Goal: Task Accomplishment & Management: Use online tool/utility

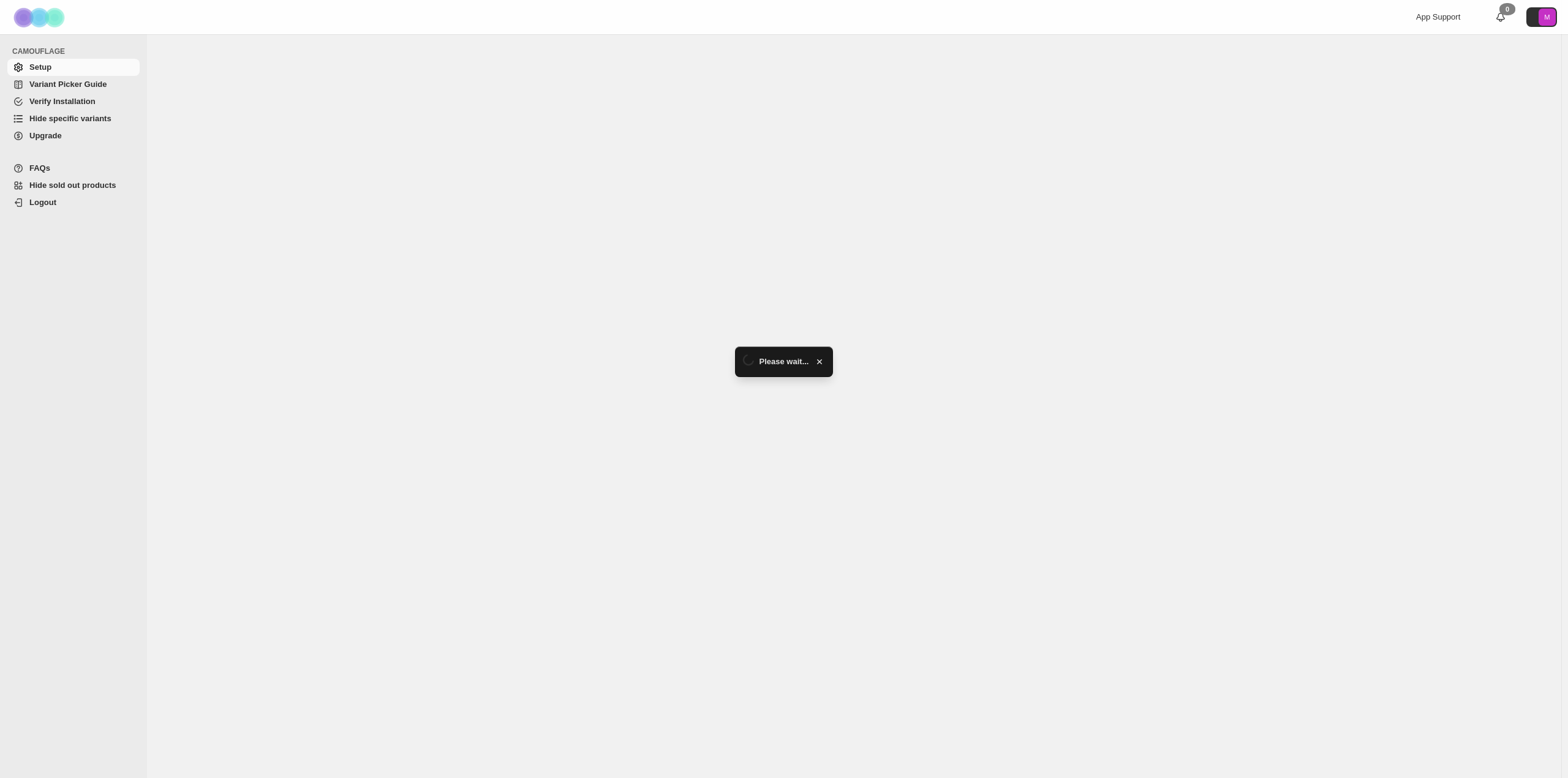
drag, startPoint x: 0, startPoint y: 0, endPoint x: 57, endPoint y: 116, distance: 129.2
click at [57, 116] on span "Hide specific variants" at bounding box center [70, 118] width 82 height 9
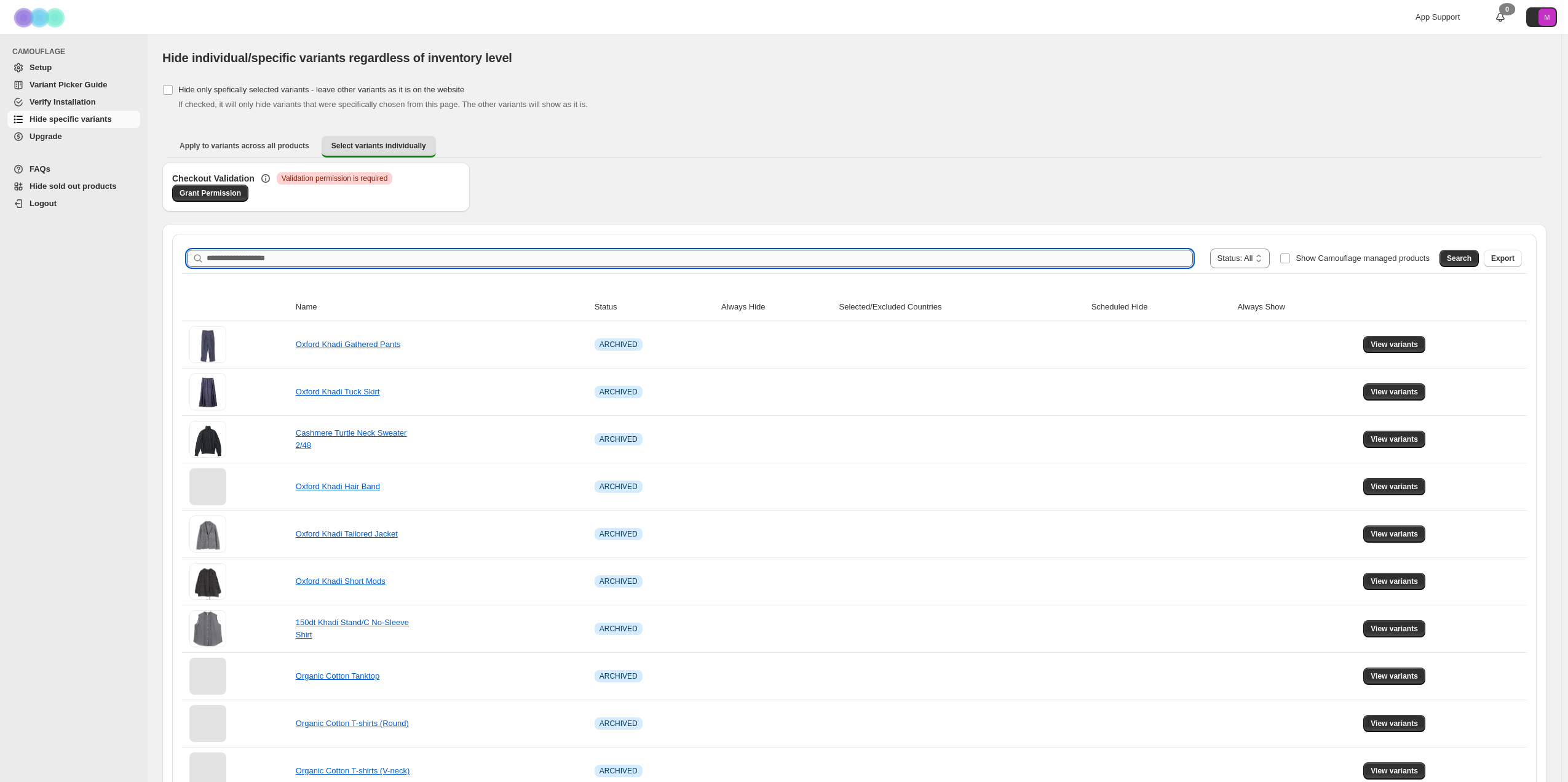
click at [258, 255] on input "Search product name" at bounding box center [700, 258] width 986 height 17
paste input "**********"
type input "**********"
click at [1464, 252] on button "Search" at bounding box center [1459, 258] width 39 height 17
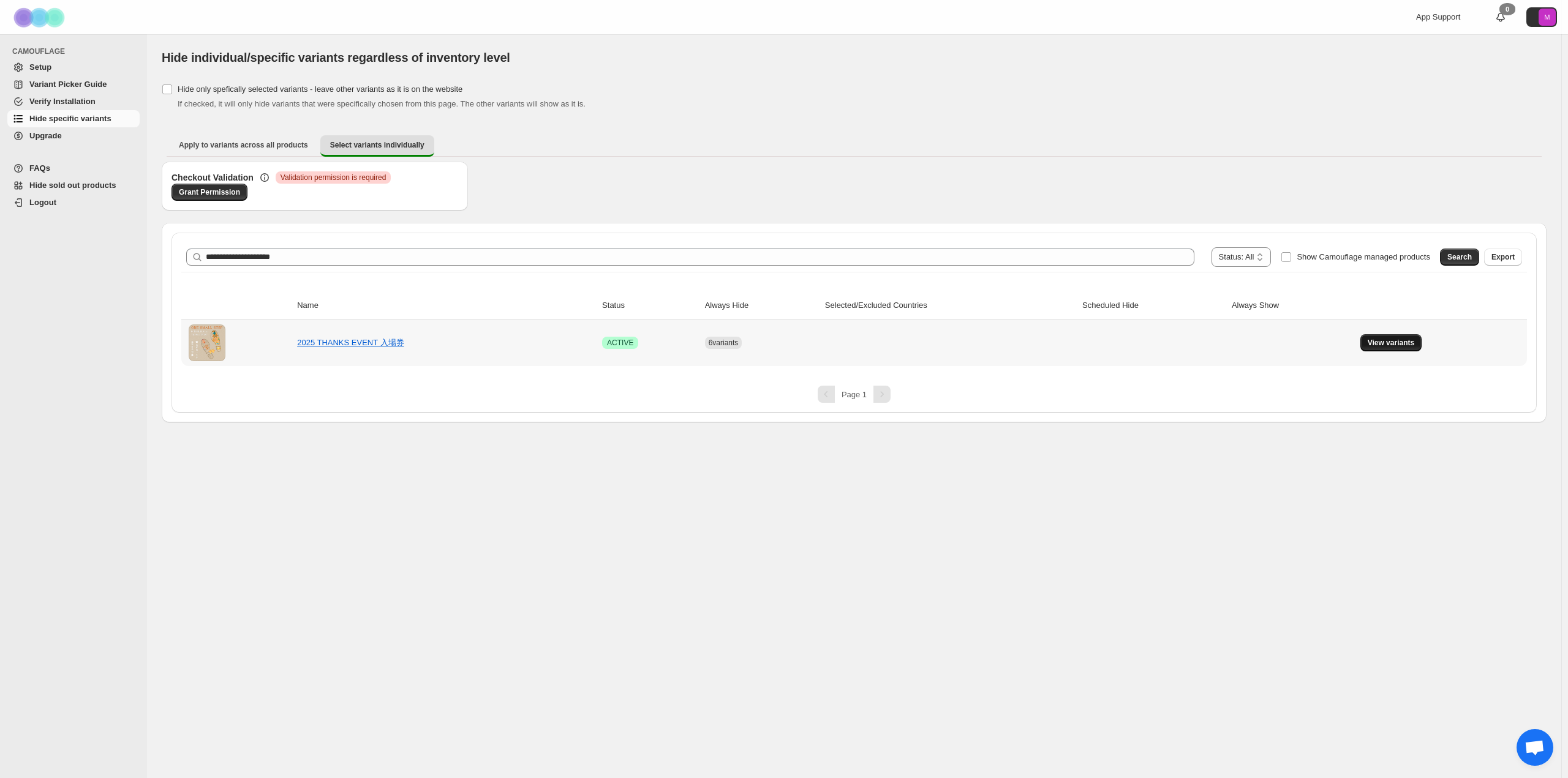
click at [1391, 345] on span "View variants" at bounding box center [1391, 343] width 47 height 10
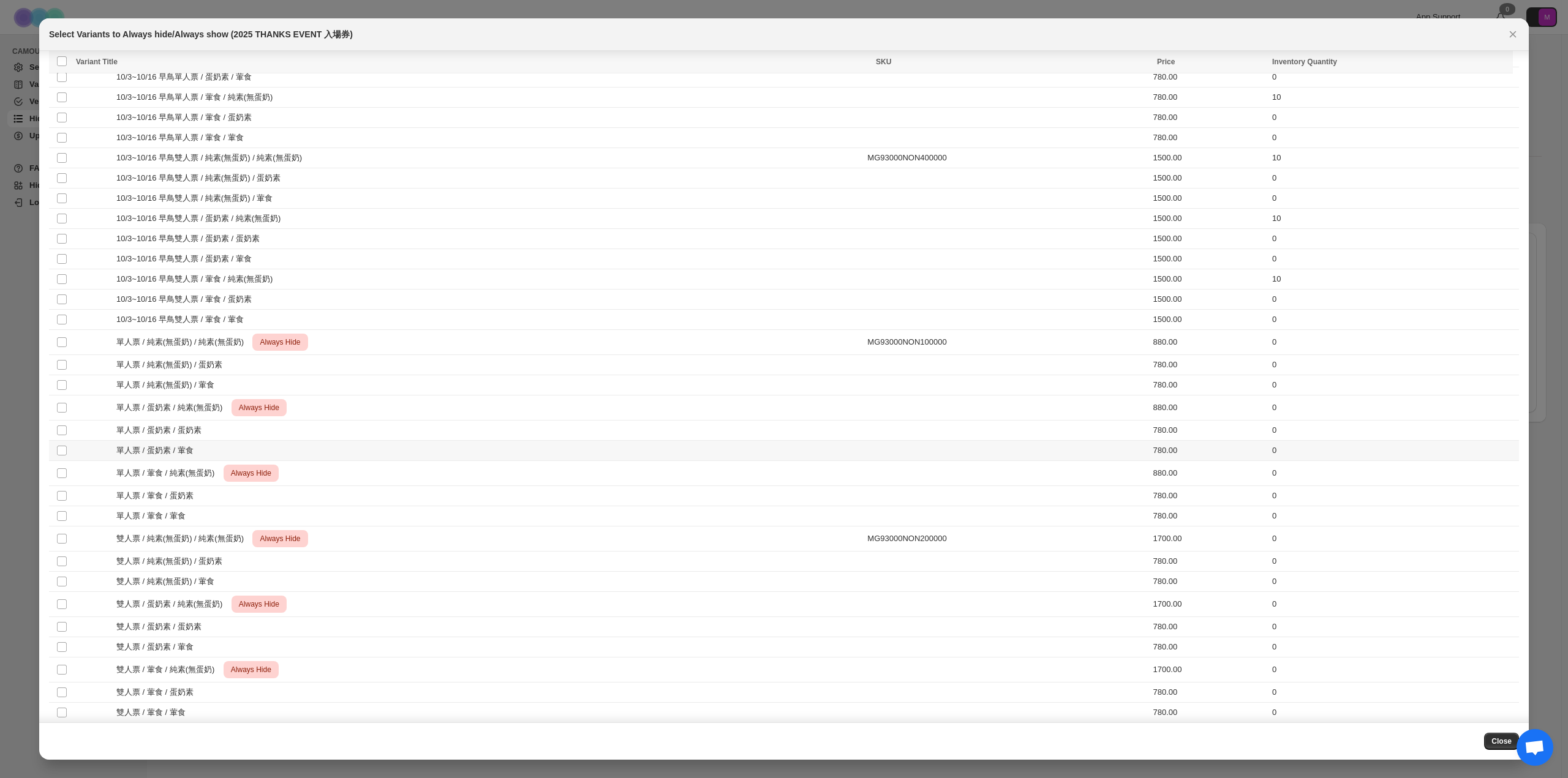
scroll to position [151, 0]
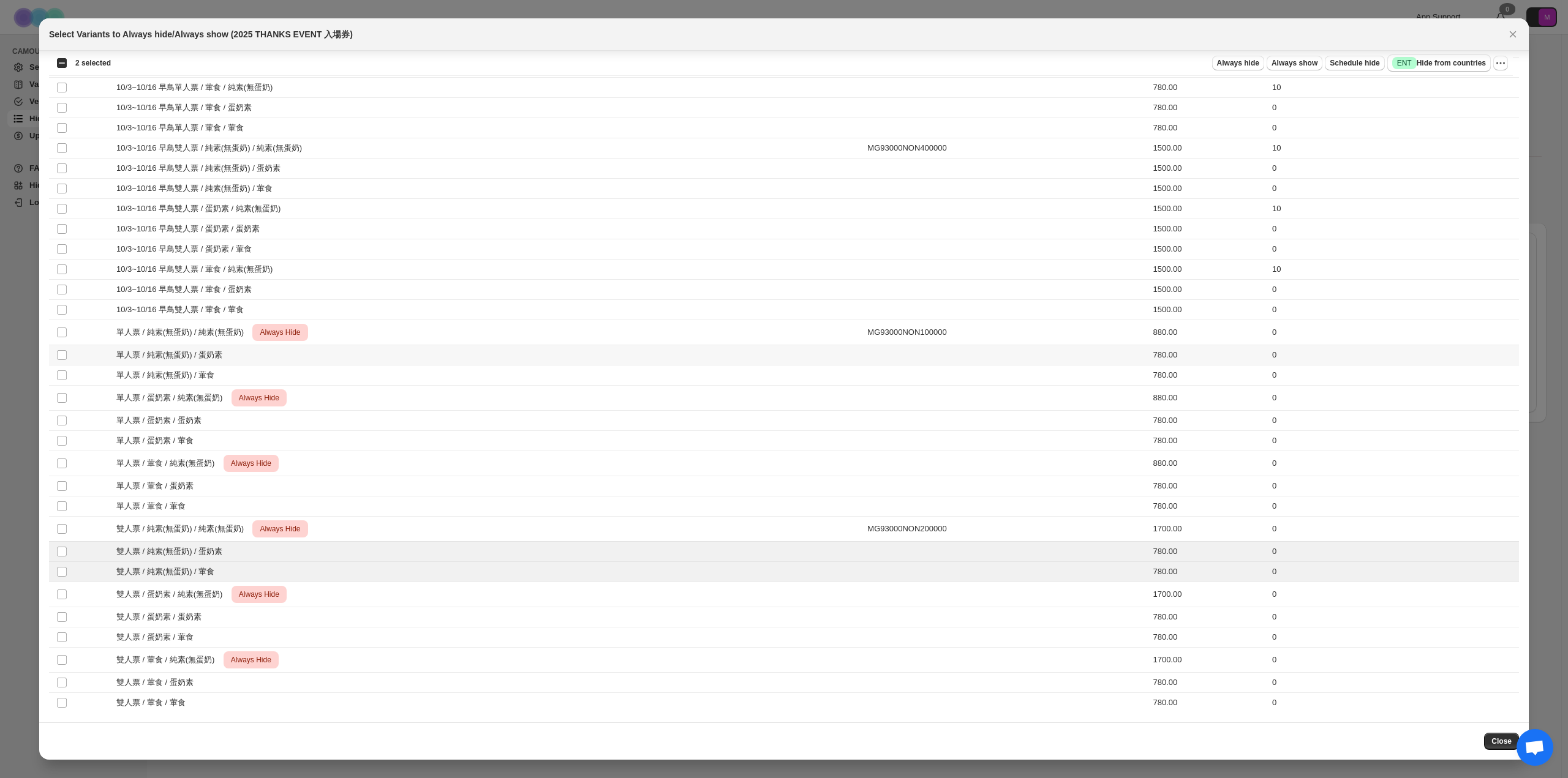
click at [60, 360] on td "Select product variant" at bounding box center [61, 355] width 23 height 20
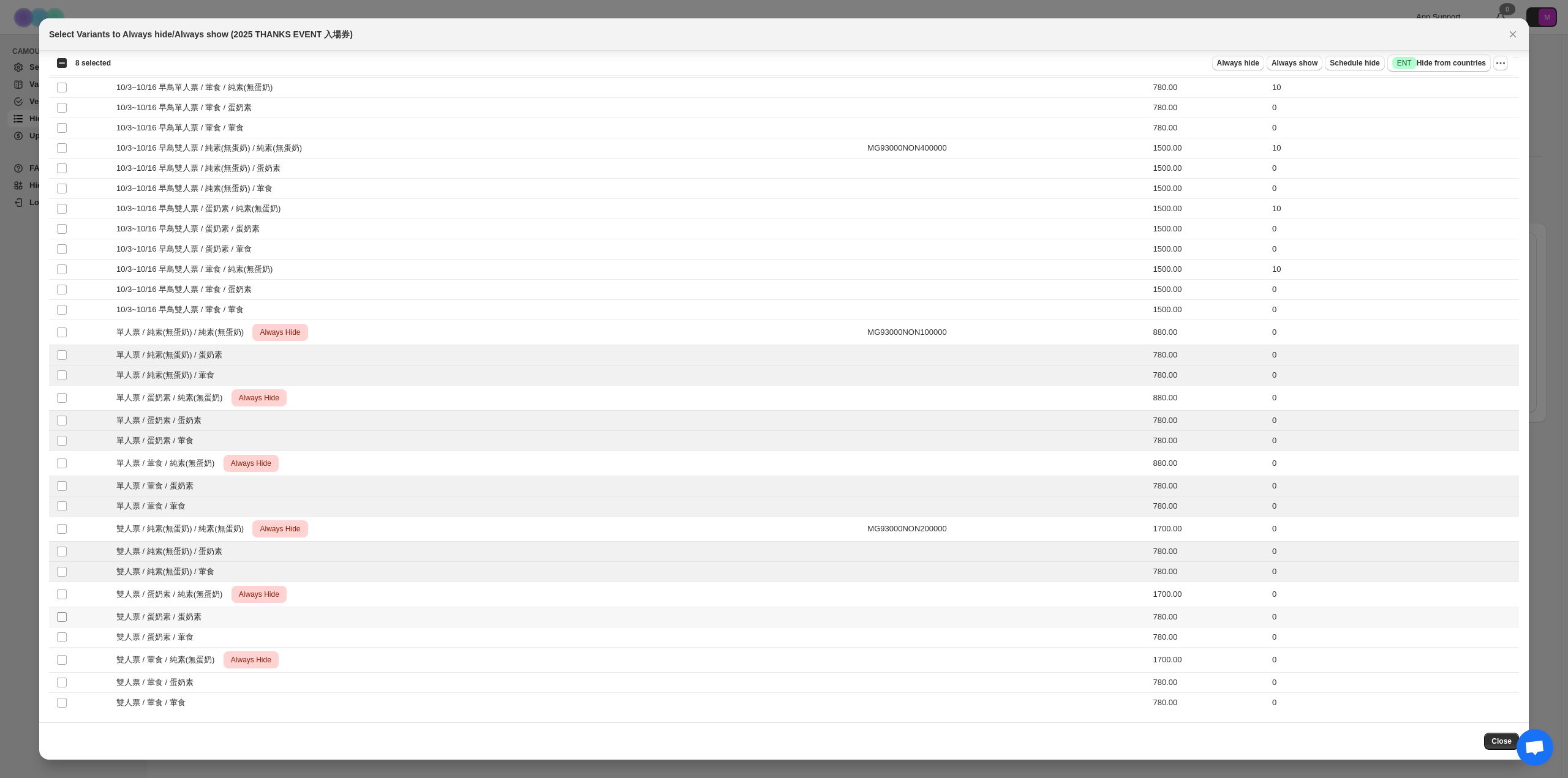
click at [67, 621] on span ":r7:" at bounding box center [62, 617] width 11 height 11
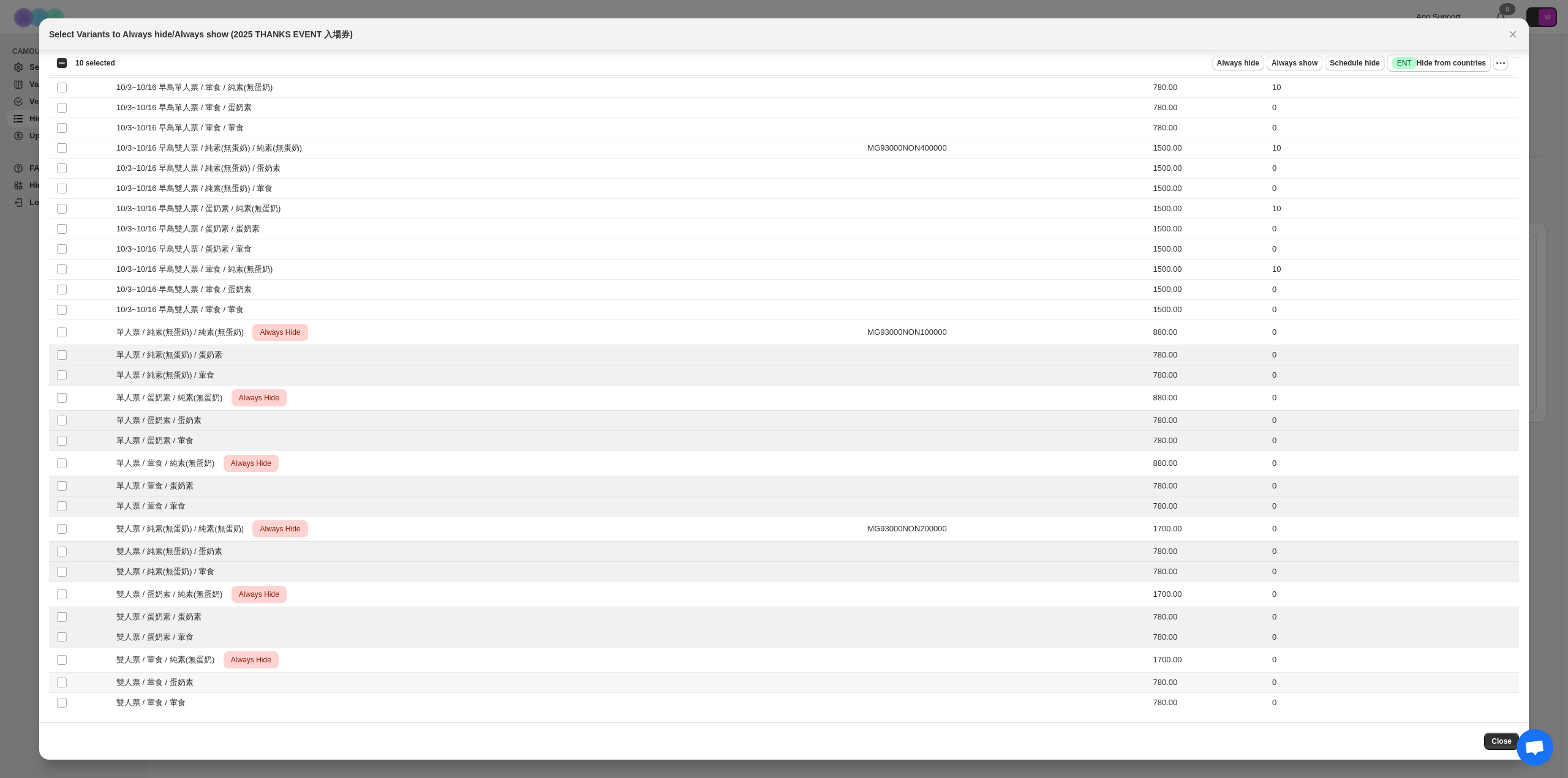
click at [61, 688] on td "Select product variant" at bounding box center [61, 683] width 23 height 20
click at [61, 709] on td "Select product variant" at bounding box center [61, 703] width 23 height 20
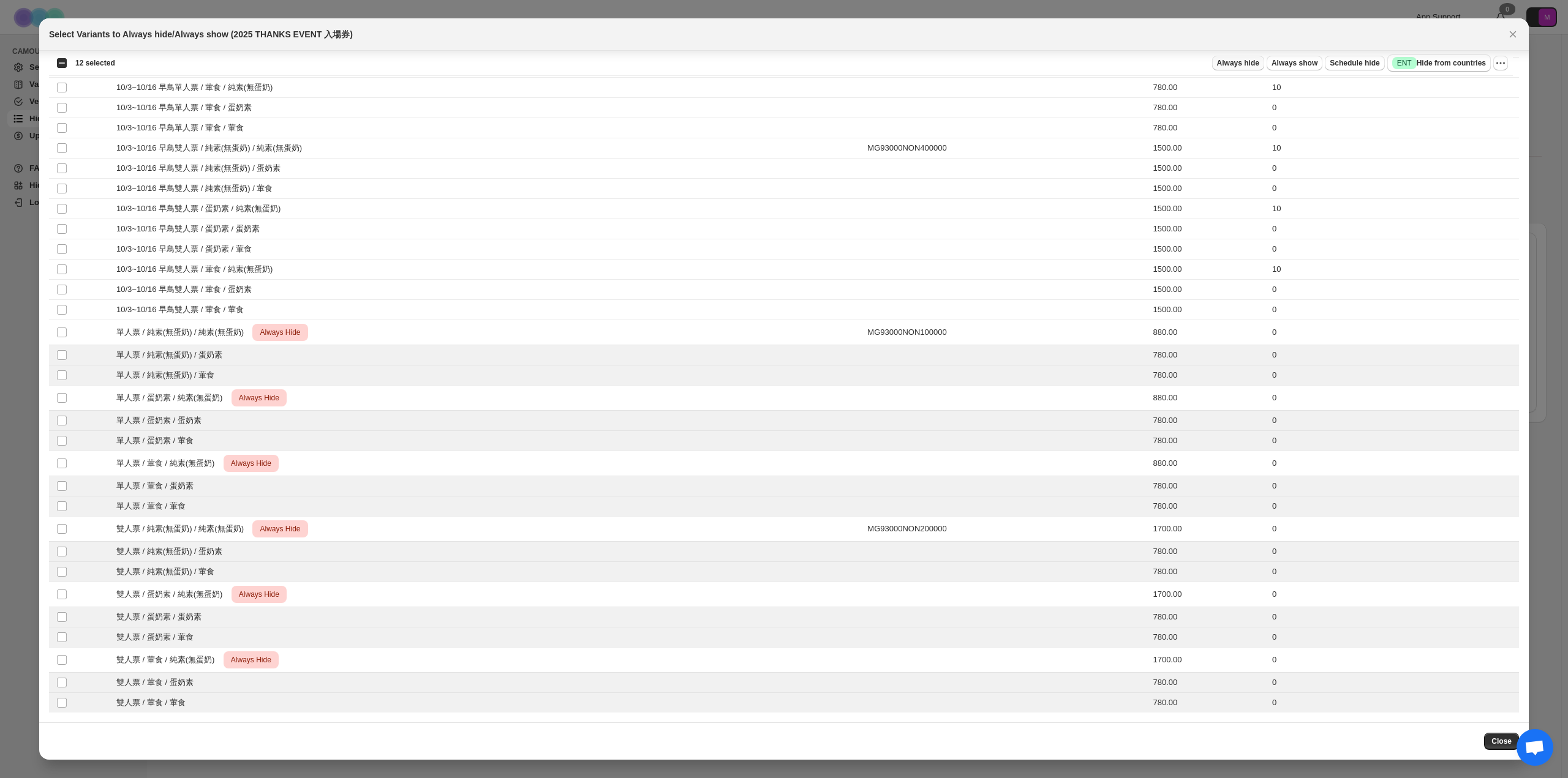
click at [1249, 66] on span "Always hide" at bounding box center [1238, 63] width 42 height 10
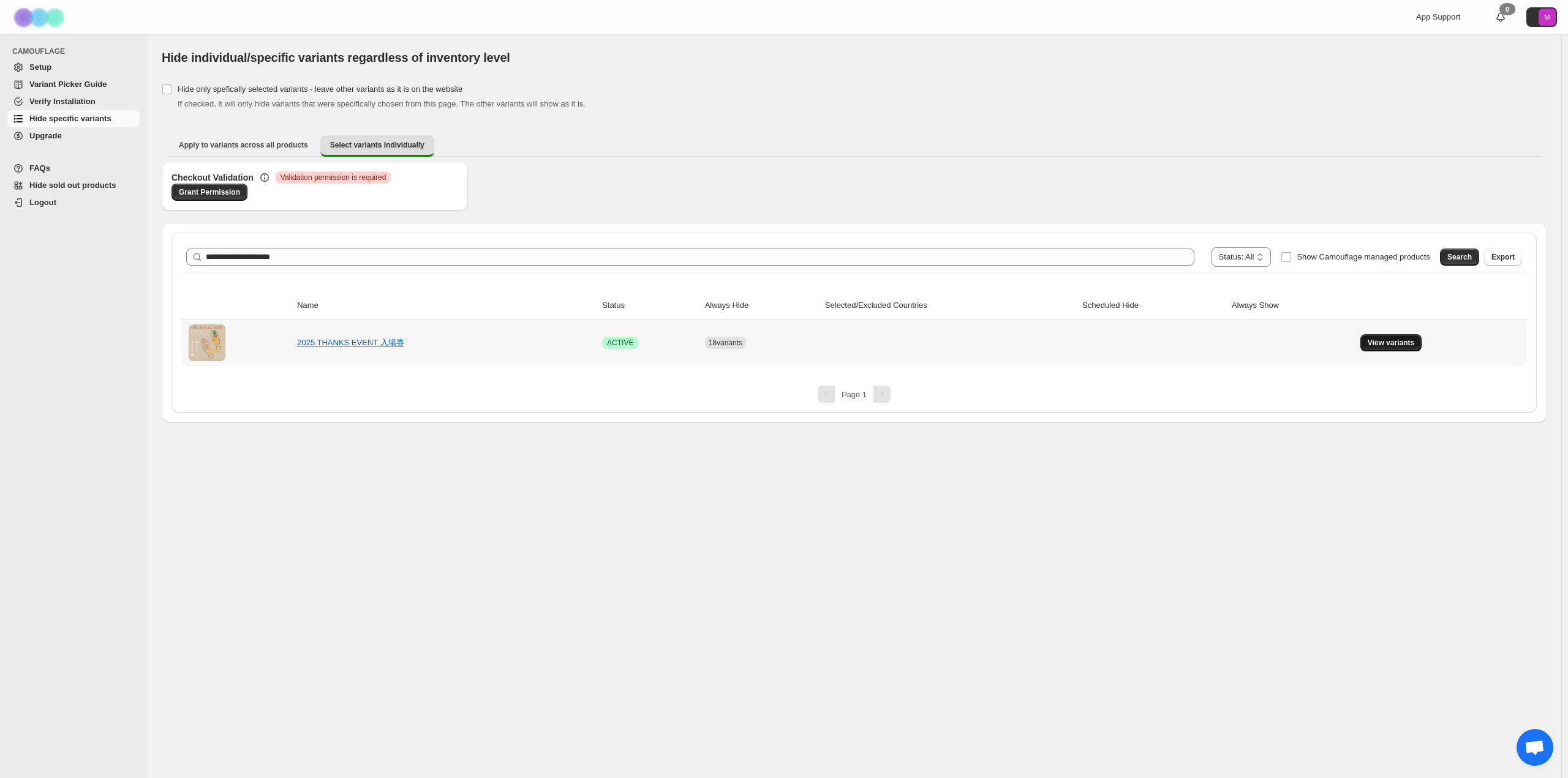
click at [1400, 342] on span "View variants" at bounding box center [1391, 343] width 47 height 10
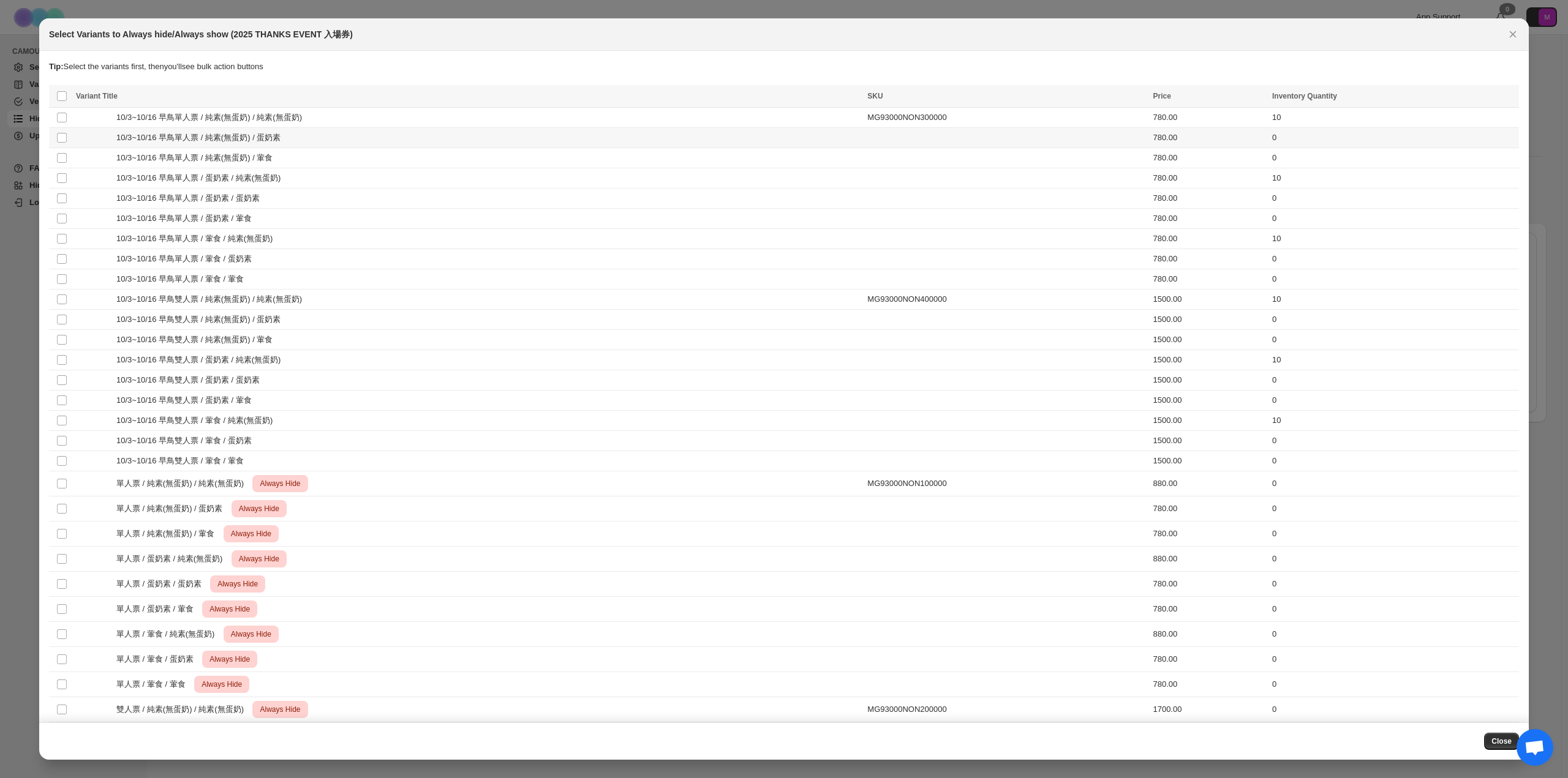
click at [265, 140] on span "10/3~10/16 早鳥單人票 / 純素(無蛋奶) / 蛋奶素" at bounding box center [202, 138] width 171 height 12
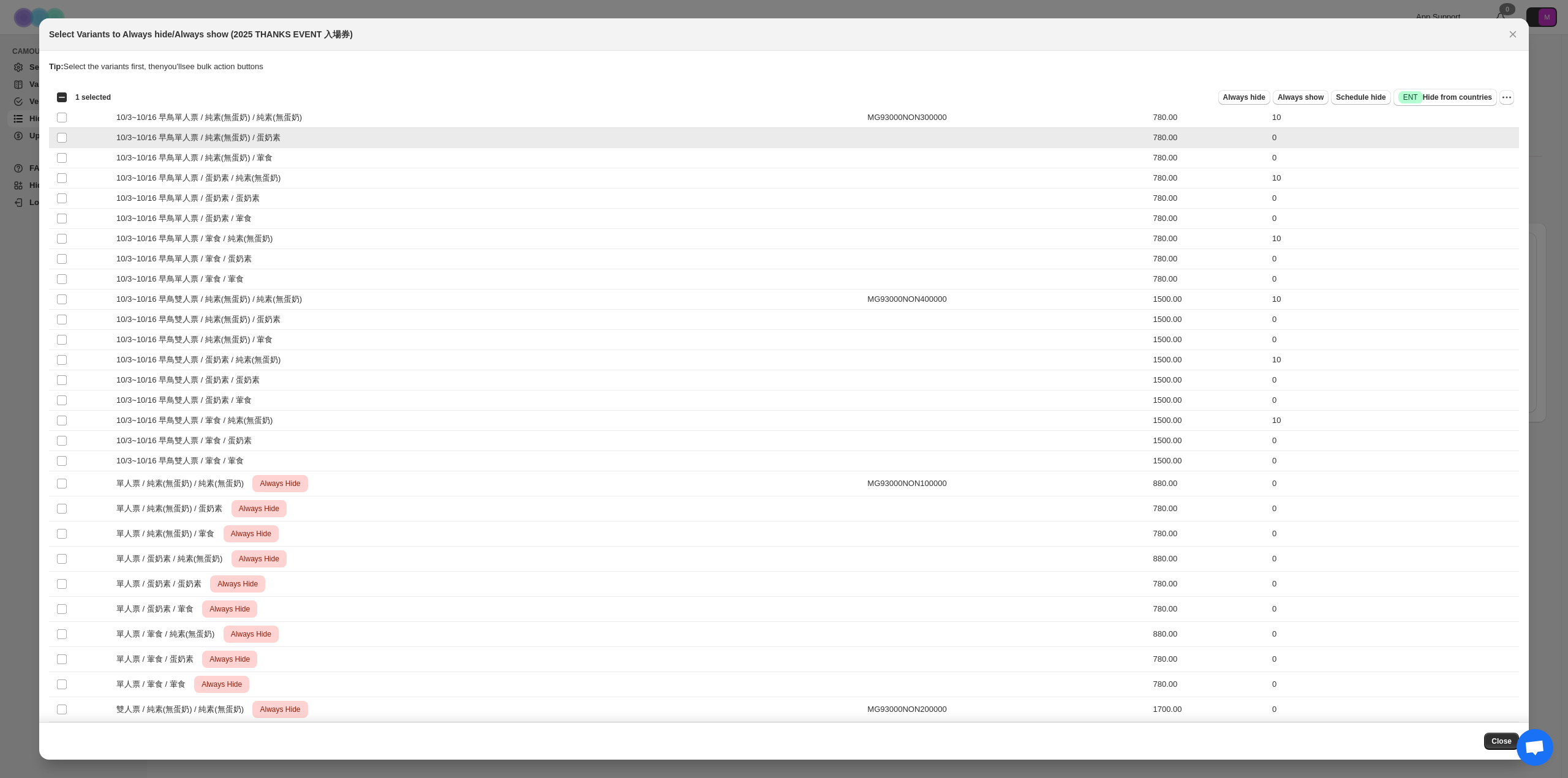
click at [265, 140] on span "10/3~10/16 早鳥單人票 / 純素(無蛋奶) / 蛋奶素" at bounding box center [202, 138] width 171 height 12
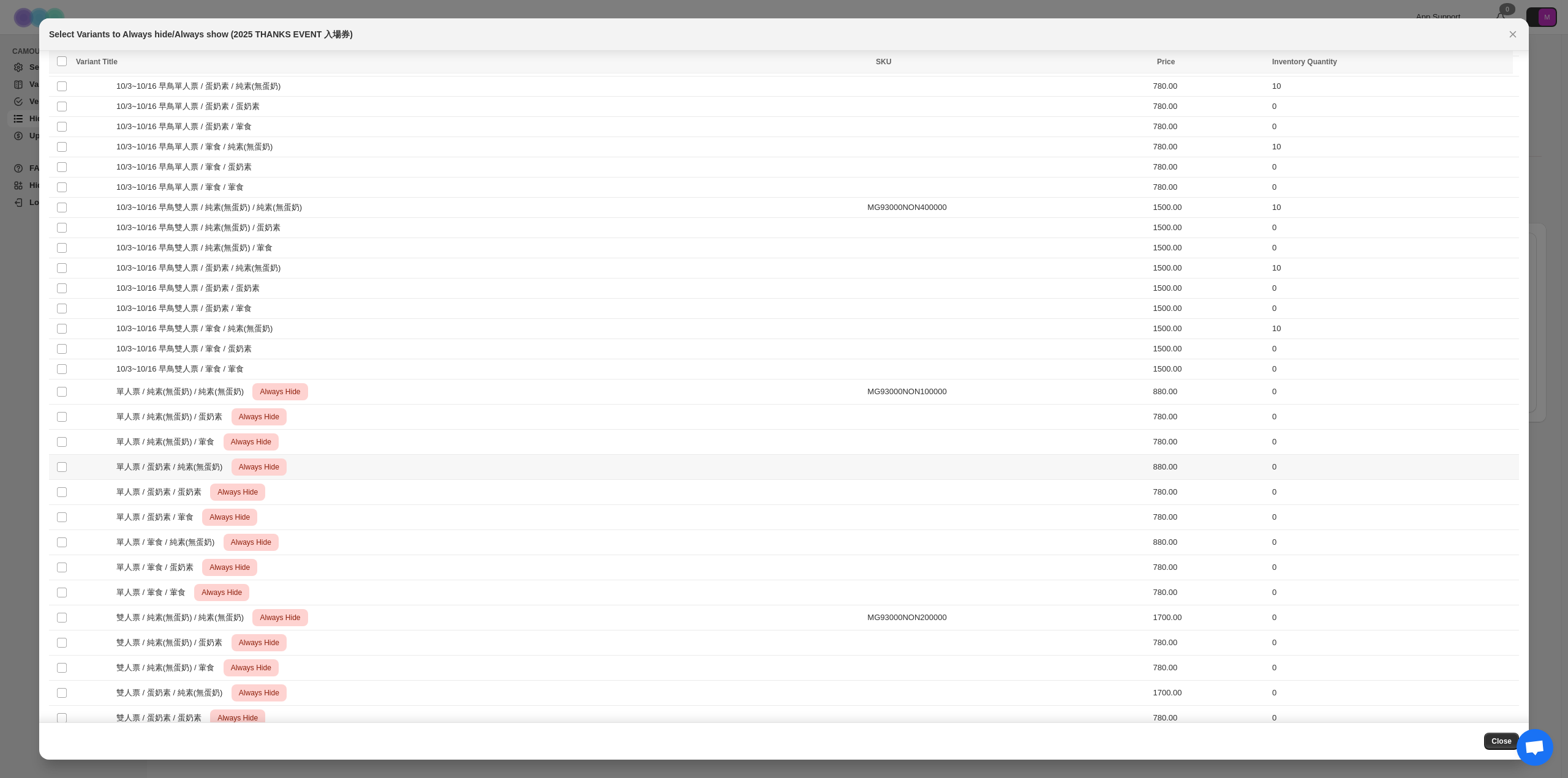
scroll to position [0, 0]
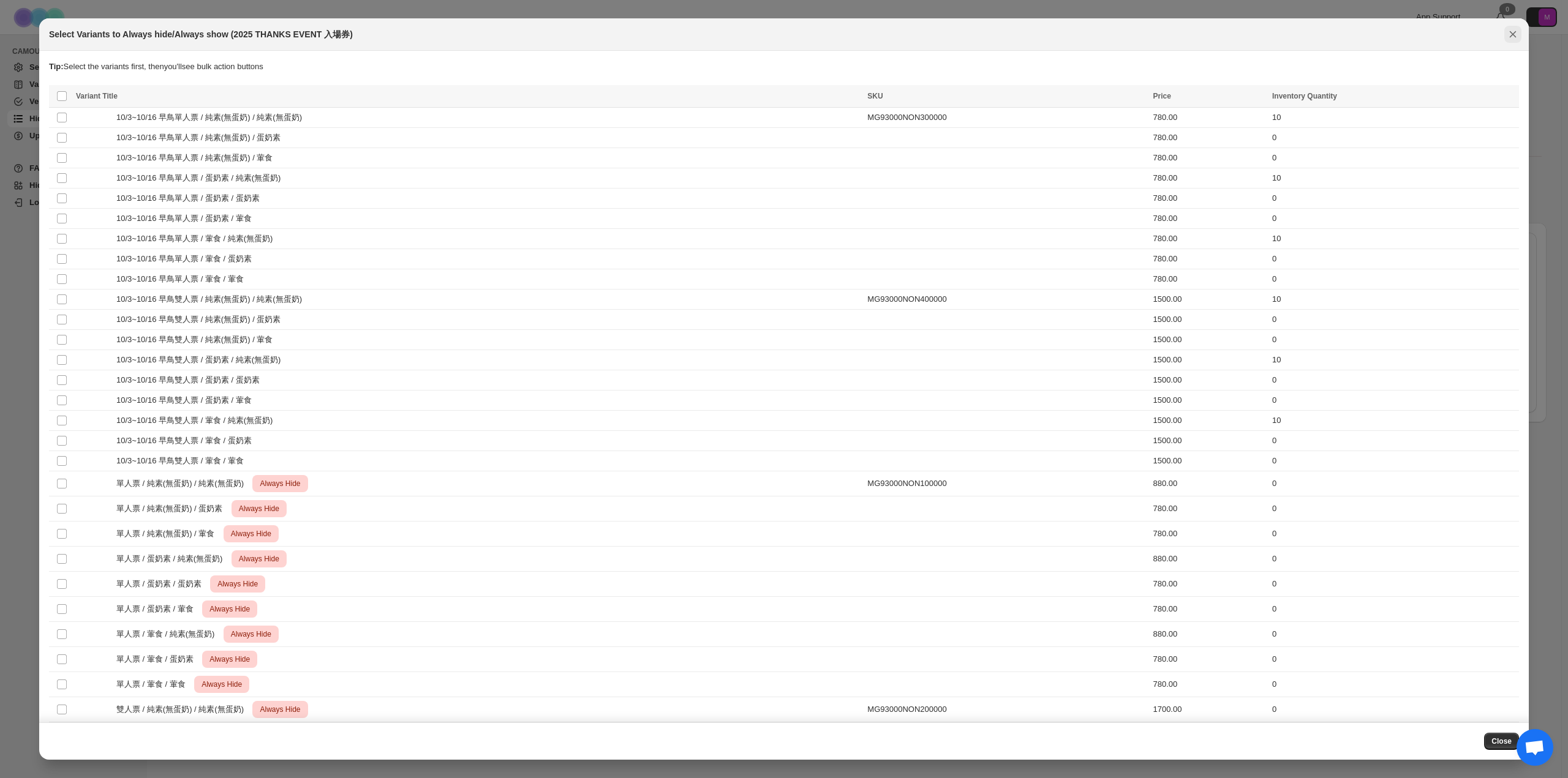
click at [1510, 33] on icon "Close" at bounding box center [1513, 35] width 12 height 12
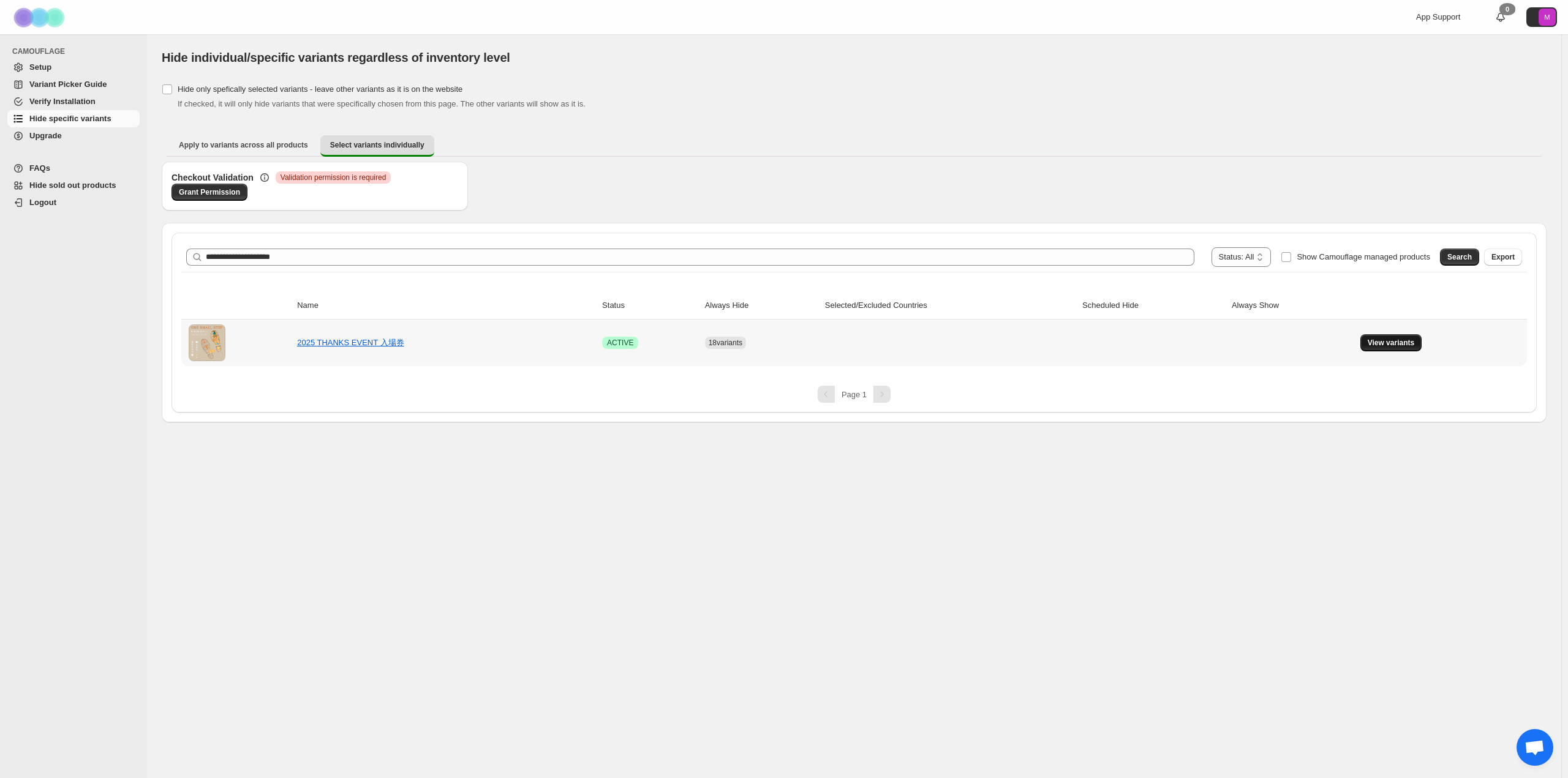
click at [1386, 340] on span "View variants" at bounding box center [1391, 343] width 47 height 10
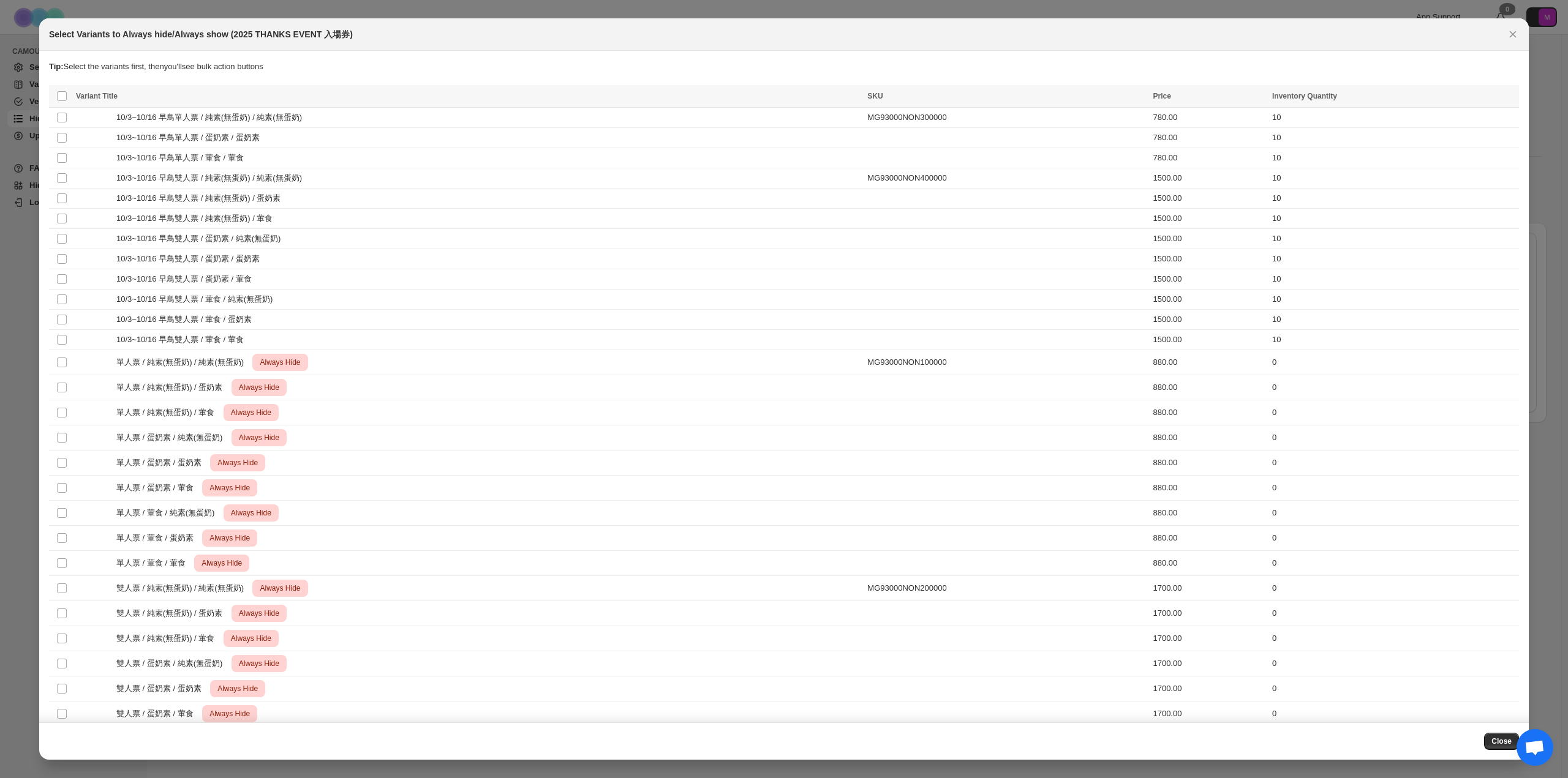
click at [1512, 43] on div "Select Variants to Always hide/Always show (2025 THANKS EVENT 入場券)" at bounding box center [783, 35] width 1489 height 32
click at [1515, 32] on icon "Close" at bounding box center [1513, 35] width 12 height 12
